Goal: Task Accomplishment & Management: Manage account settings

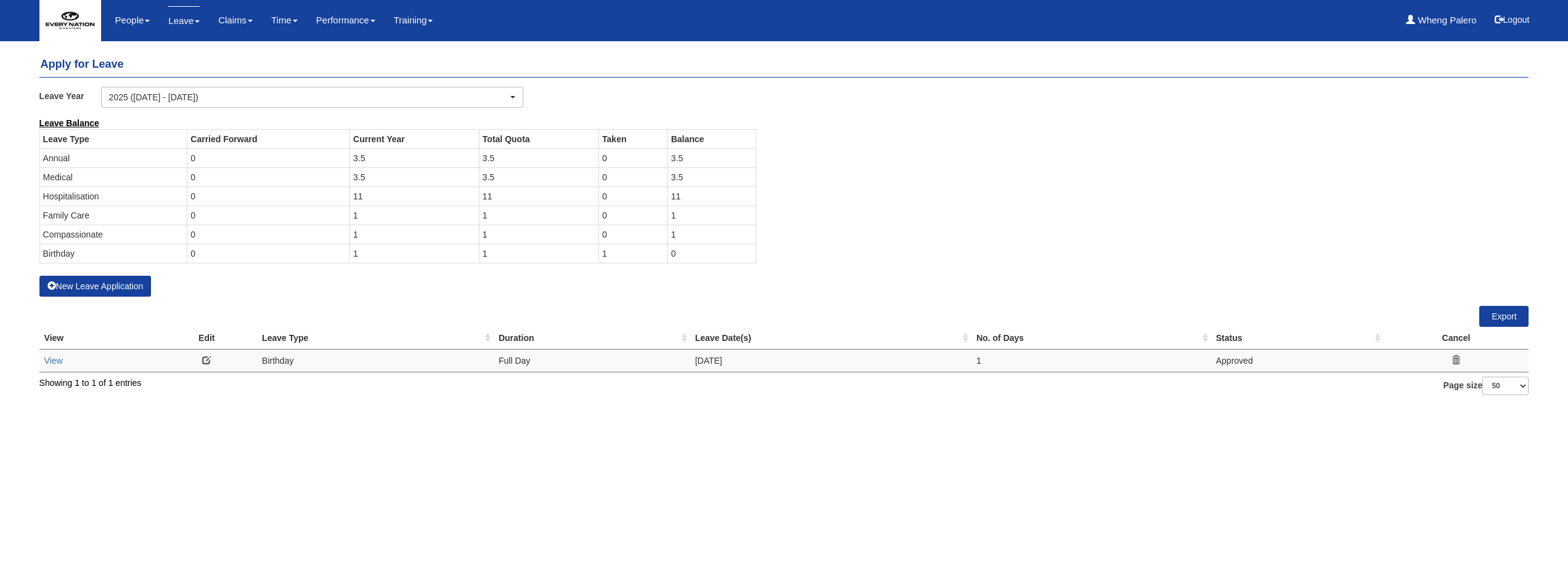
select select "50"
click at [205, 363] on link at bounding box center [206, 360] width 9 height 9
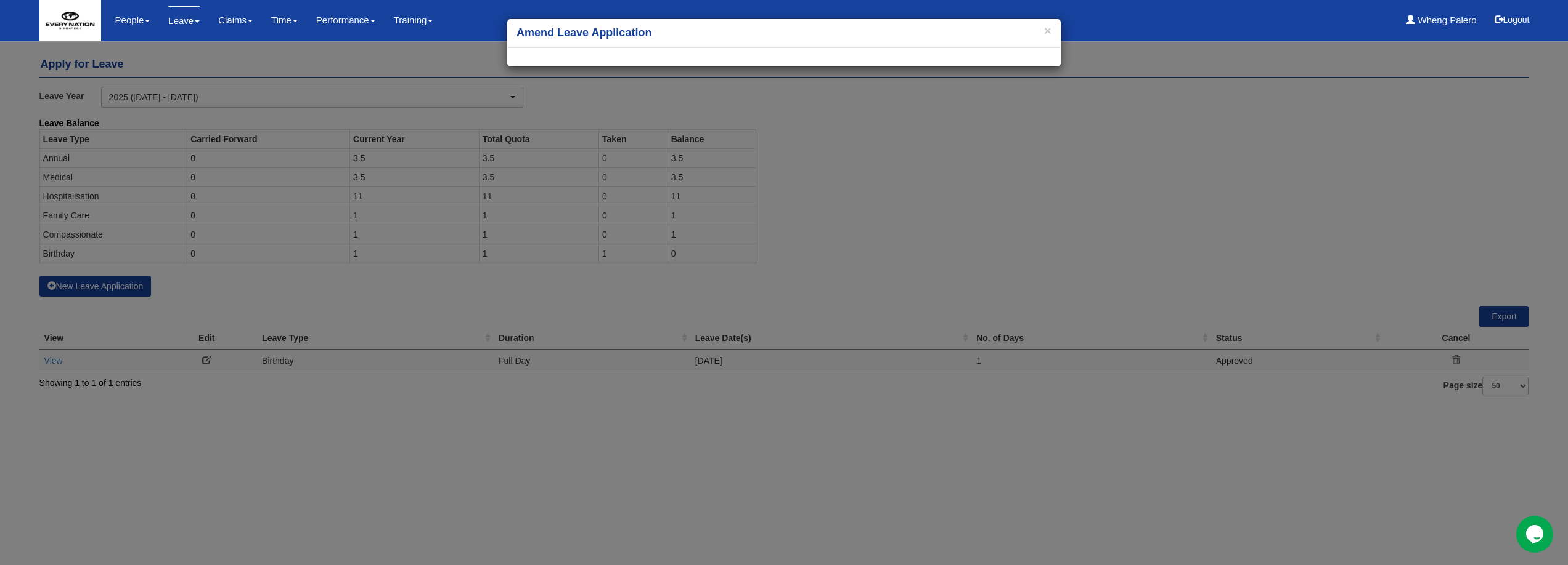
select select
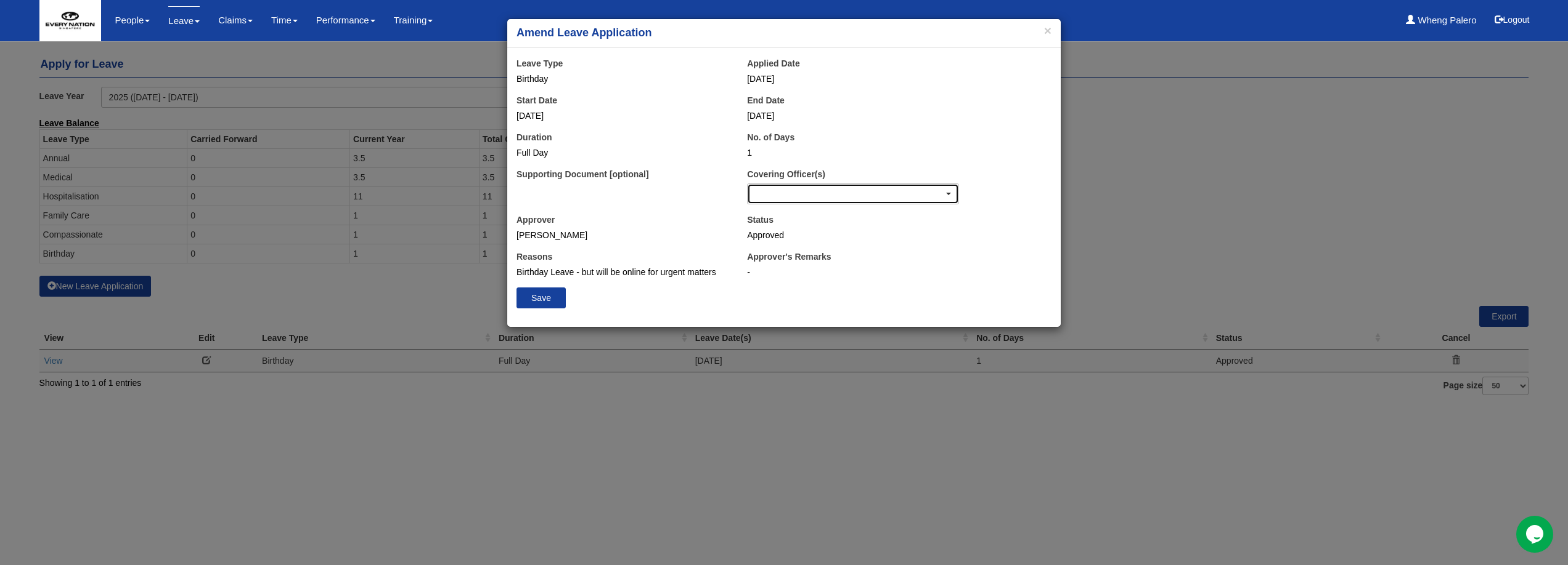
click at [779, 191] on div "button" at bounding box center [853, 194] width 211 height 20
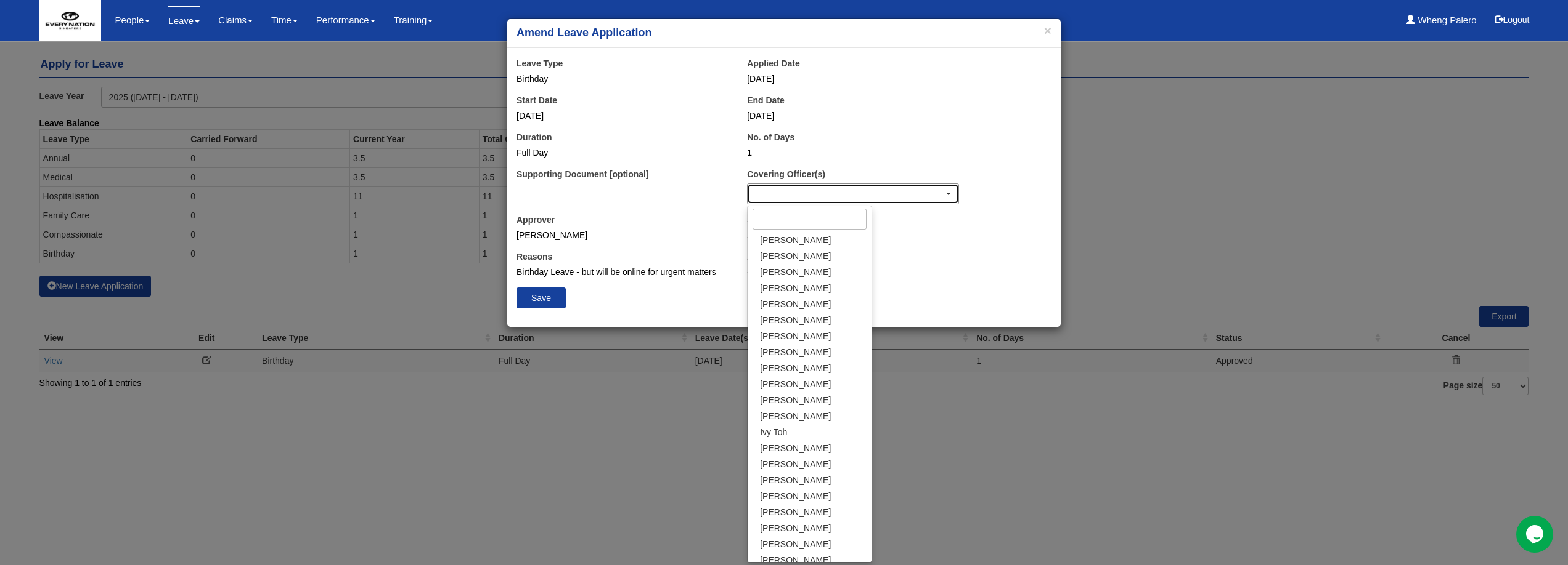
click at [779, 191] on div "button" at bounding box center [853, 194] width 211 height 20
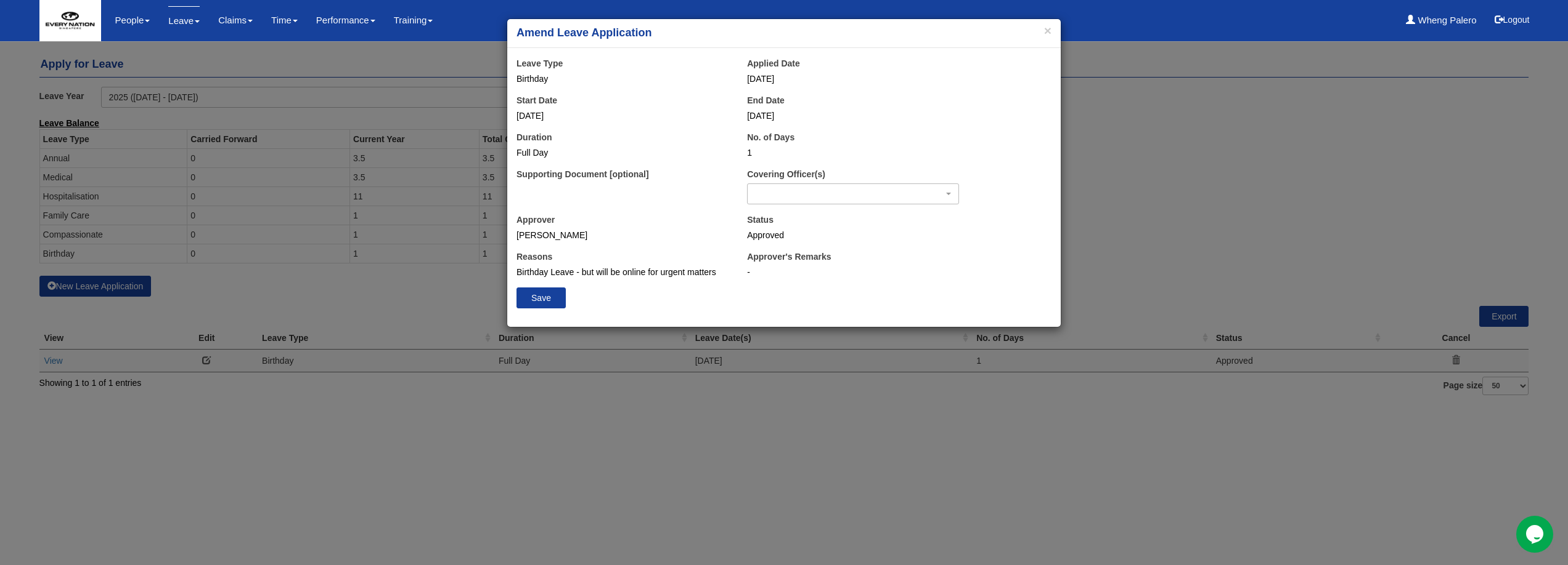
click at [747, 273] on div "-" at bounding box center [875, 272] width 258 height 12
click at [768, 66] on label "Applied Date" at bounding box center [773, 64] width 53 height 12
click at [769, 102] on label "End Date" at bounding box center [766, 100] width 38 height 12
click at [773, 139] on label "No. of Days" at bounding box center [771, 137] width 48 height 12
click at [544, 151] on div "Full Day" at bounding box center [622, 152] width 212 height 12
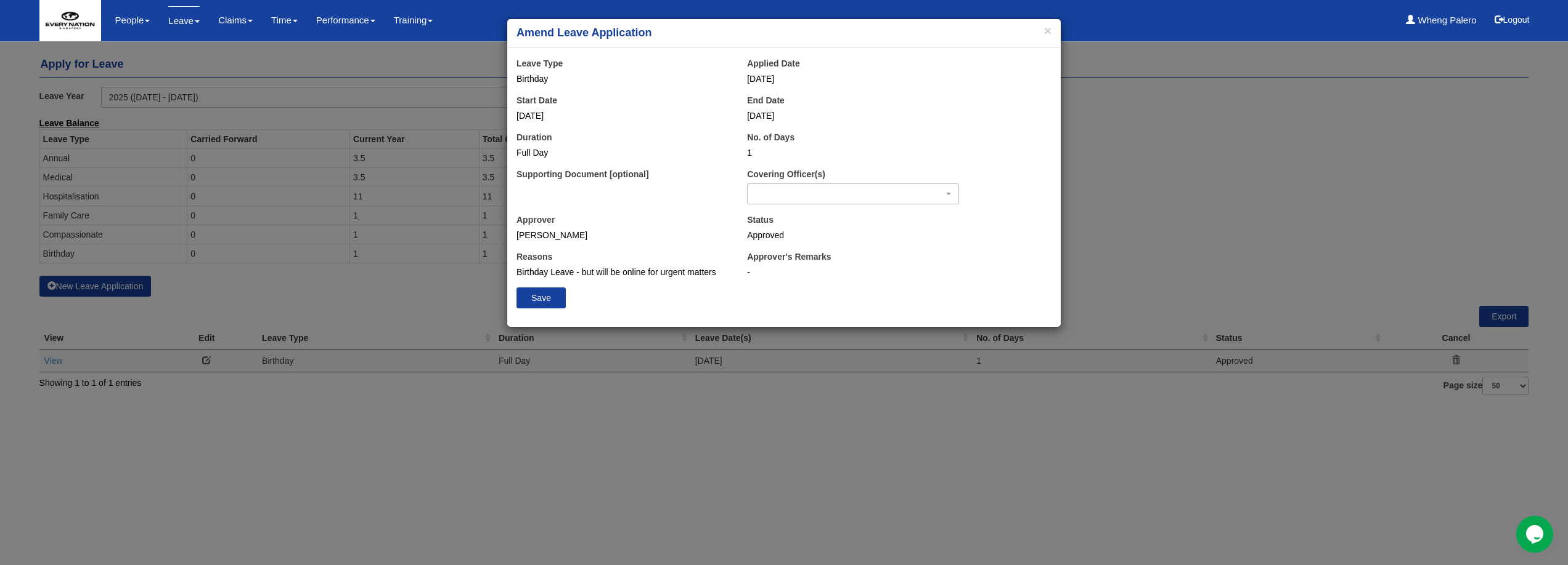
click at [770, 135] on label "No. of Days" at bounding box center [771, 137] width 48 height 12
click at [1044, 34] on button "×" at bounding box center [1047, 30] width 7 height 13
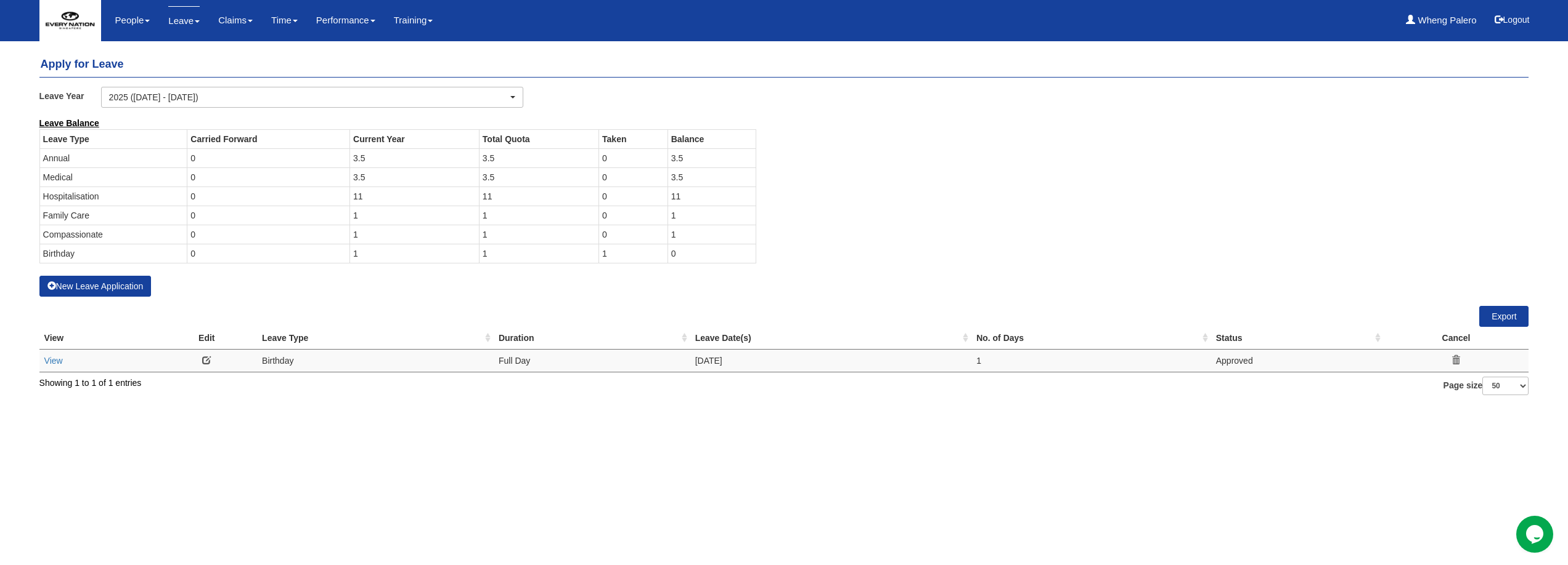
click at [206, 358] on link at bounding box center [206, 360] width 9 height 9
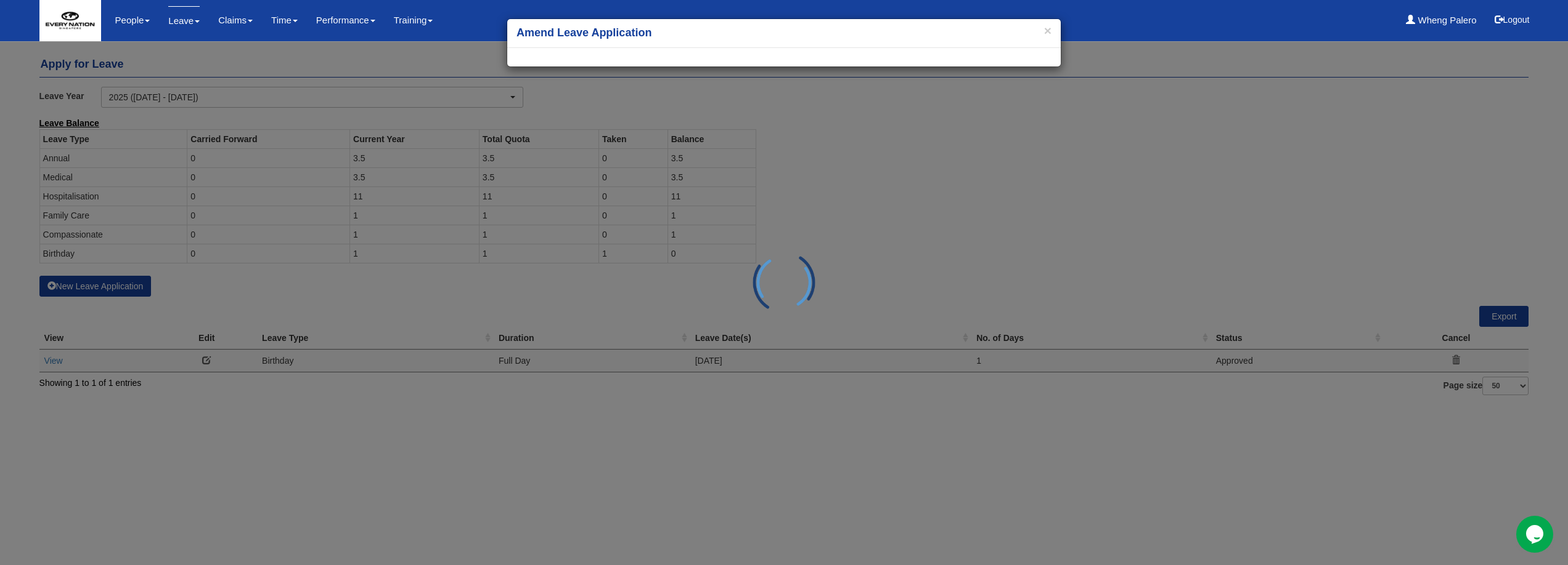
select select
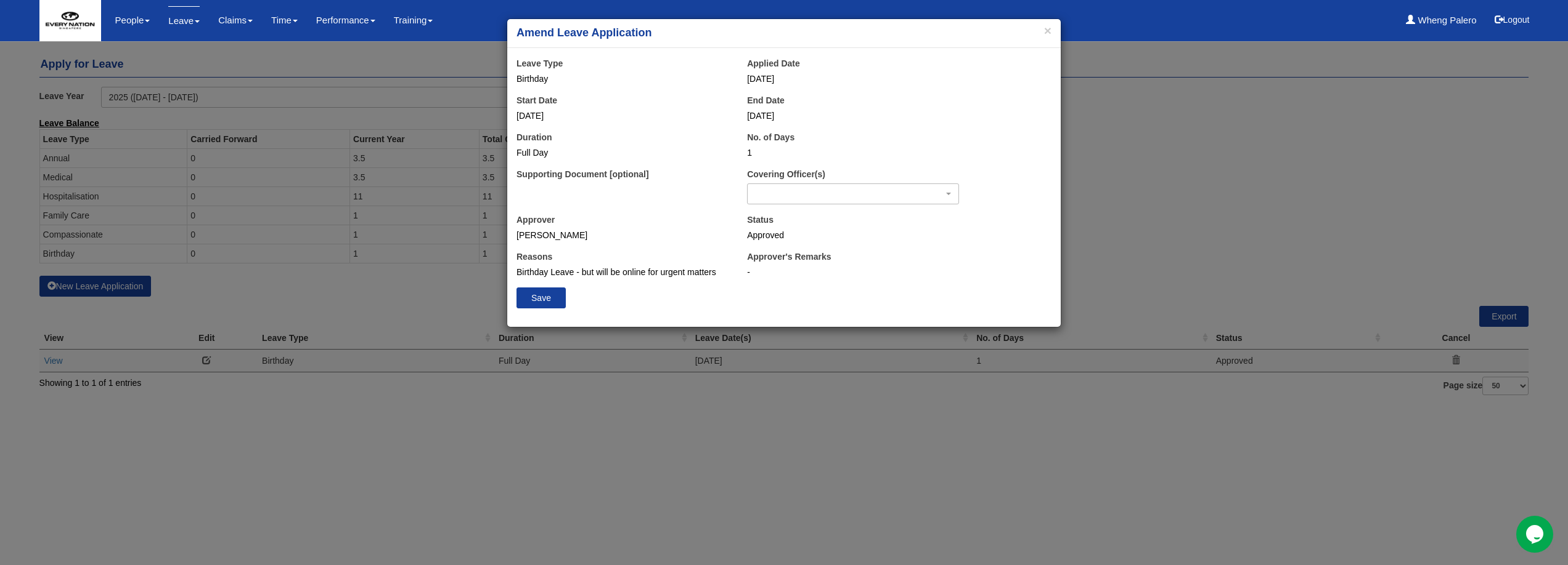
click at [747, 271] on div "Approver's Remarks -" at bounding box center [876, 265] width 277 height 28
click at [747, 273] on div "-" at bounding box center [875, 272] width 258 height 12
click at [401, 294] on div "× Amend Leave Application × Leave Type Birthday Applied Date 3/10/2025 Start Da…" at bounding box center [784, 282] width 1568 height 565
click at [61, 362] on div "× Amend Leave Application × Leave Type Birthday Applied Date 3/10/2025 Start Da…" at bounding box center [784, 282] width 1568 height 565
click at [1049, 37] on button "×" at bounding box center [1047, 30] width 7 height 13
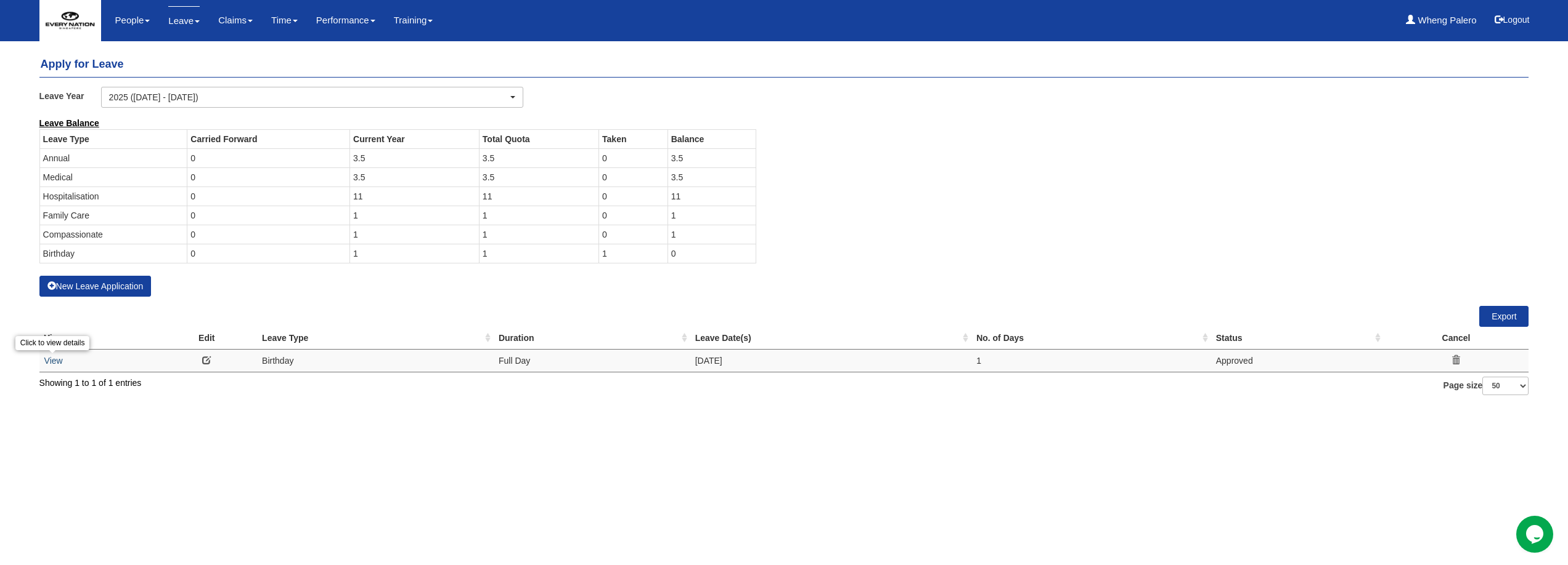
click at [50, 361] on link "View" at bounding box center [54, 361] width 19 height 10
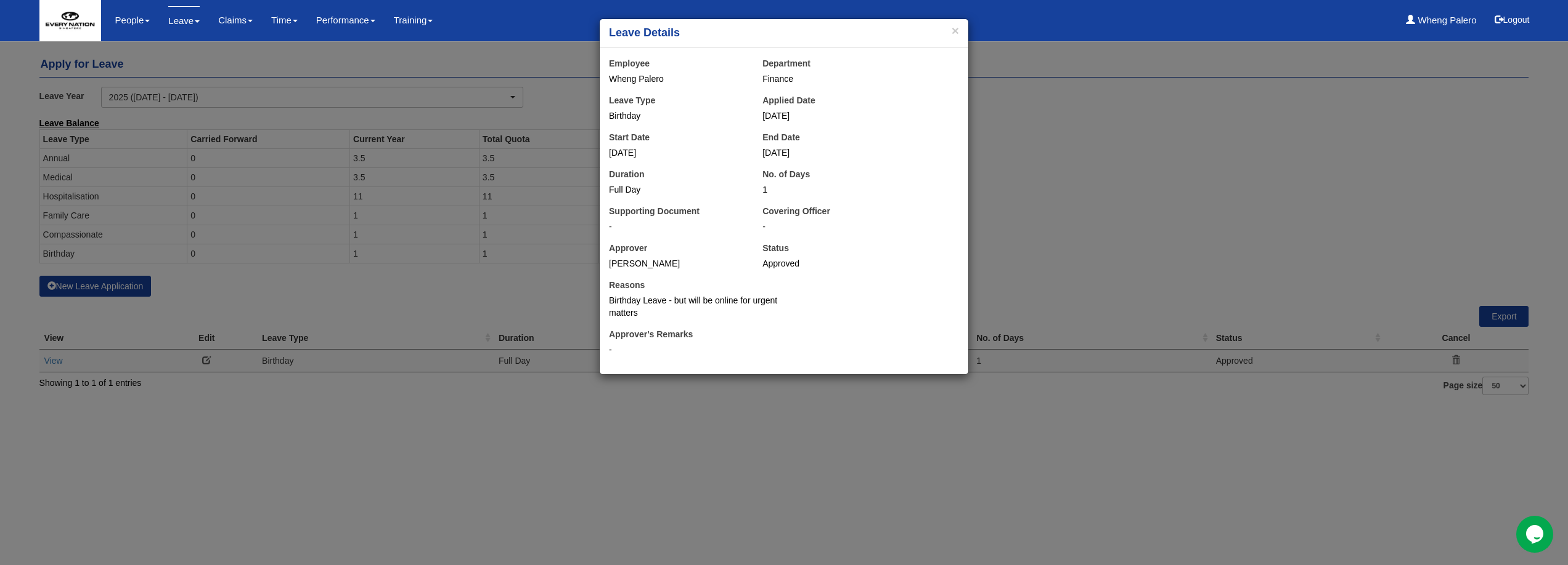
click at [232, 390] on div "× Leave Details Employee Wheng Palero Department Finance Leave Type Birthday Ap…" at bounding box center [784, 282] width 1568 height 565
click at [956, 33] on button "×" at bounding box center [955, 30] width 7 height 13
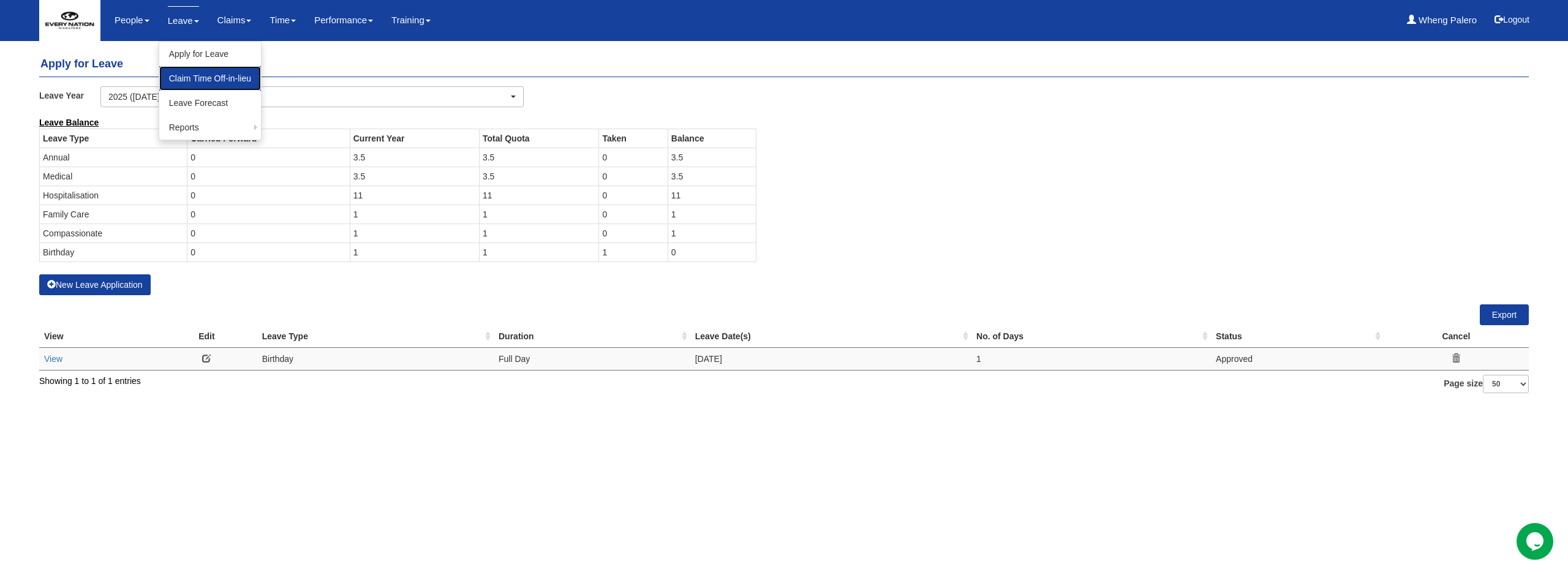
click at [187, 80] on link "Claim Time Off-in-lieu" at bounding box center [210, 78] width 102 height 25
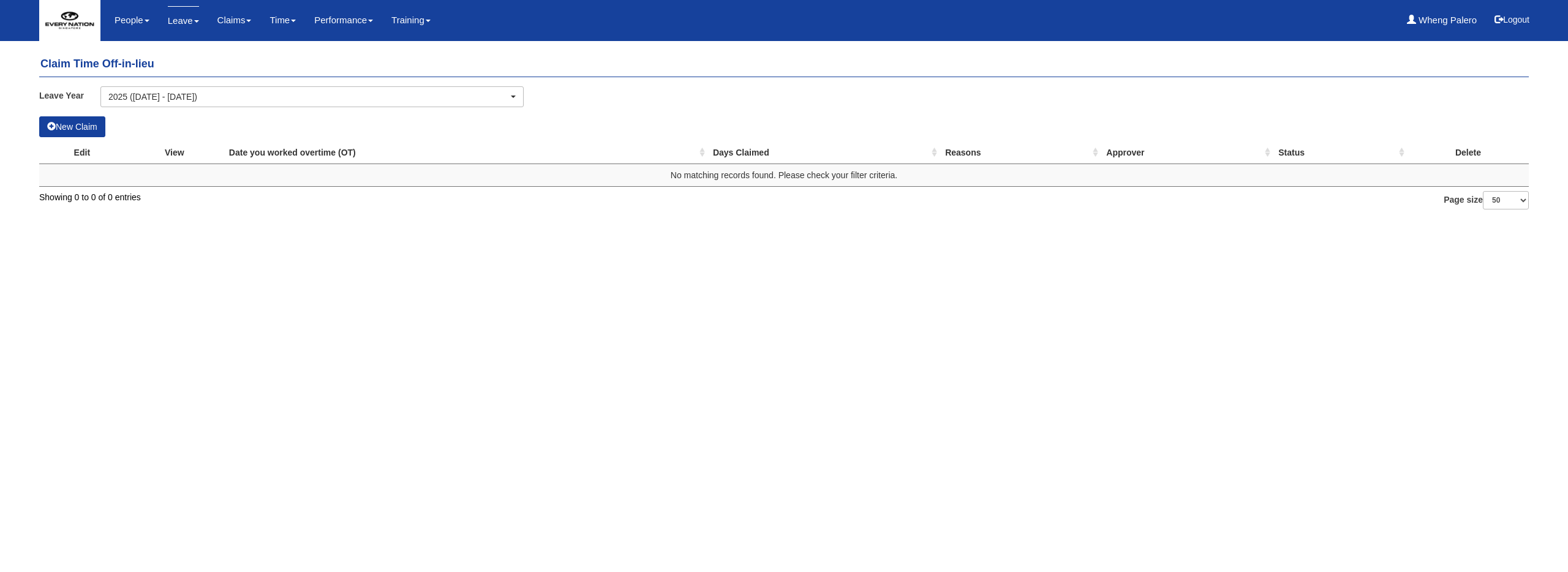
select select "50"
click at [221, 23] on link "Claims" at bounding box center [234, 20] width 35 height 29
click at [275, 23] on link "Time" at bounding box center [282, 20] width 27 height 29
click at [189, 23] on link "Leave" at bounding box center [184, 20] width 32 height 29
click at [188, 53] on link "Apply for Leave" at bounding box center [210, 53] width 102 height 25
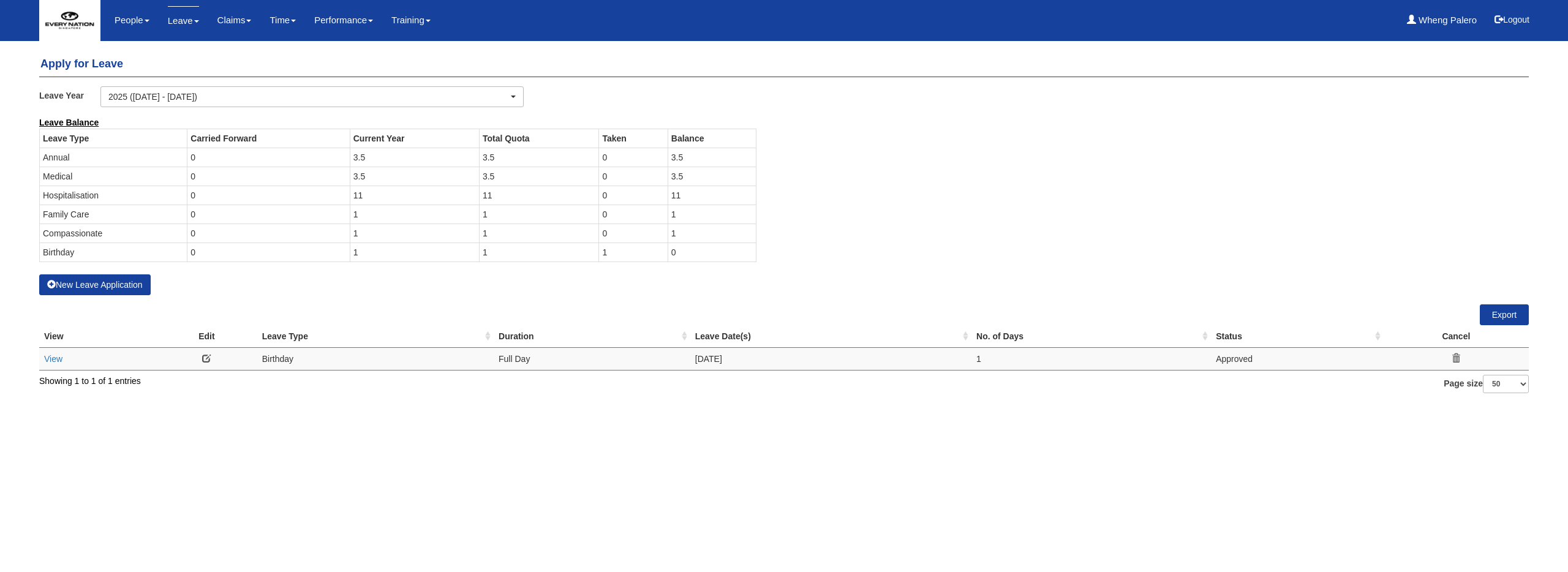
select select "50"
